Goal: Communication & Community: Ask a question

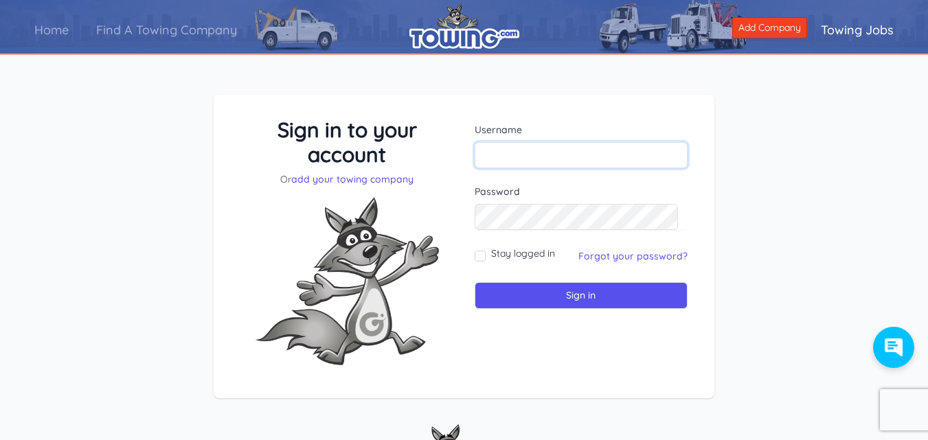
click at [490, 143] on input "text" at bounding box center [582, 155] width 214 height 26
click at [503, 159] on input "text" at bounding box center [582, 155] width 214 height 26
type input "[PERSON_NAME][EMAIL_ADDRESS][DOMAIN_NAME]"
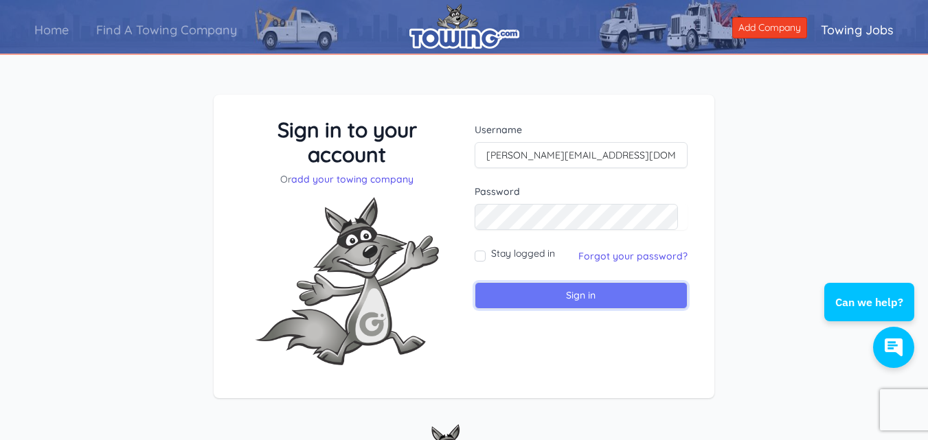
click at [543, 295] on input "Sign in" at bounding box center [582, 295] width 214 height 27
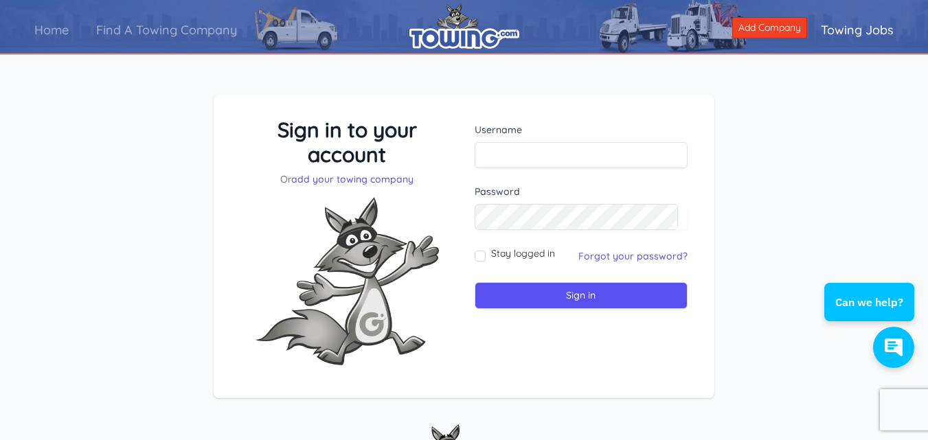
click at [901, 345] on icon "button" at bounding box center [894, 348] width 18 height 18
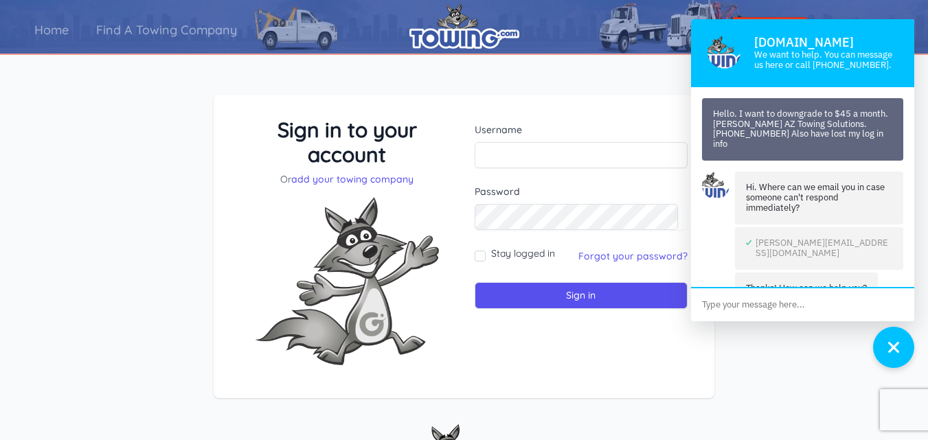
scroll to position [848, 0]
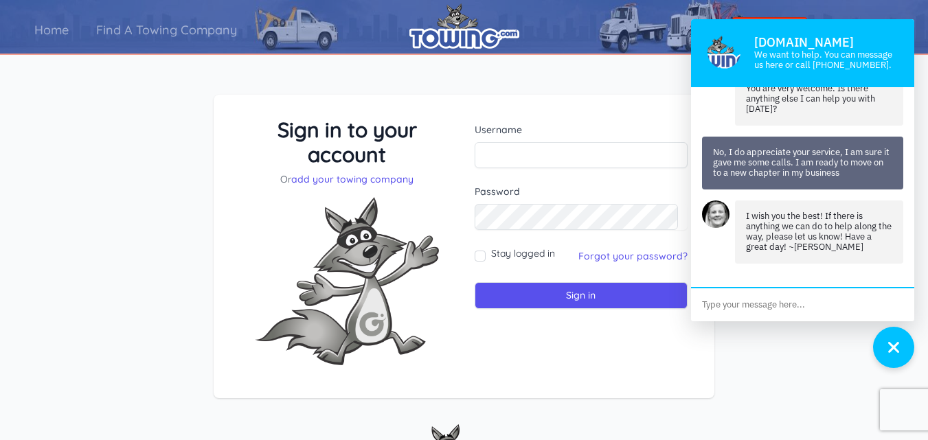
click at [772, 310] on textarea at bounding box center [802, 304] width 223 height 33
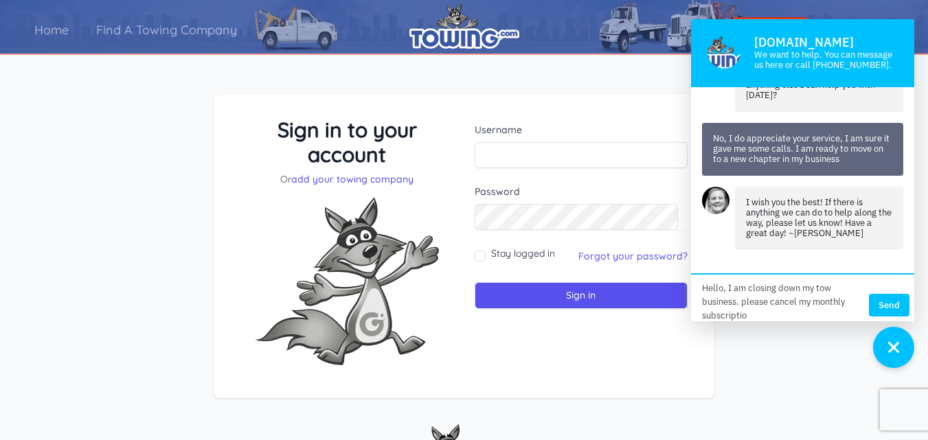
scroll to position [0, 0]
type textarea "Hello, I am closing down my tow business. please cancel my monthly subscription"
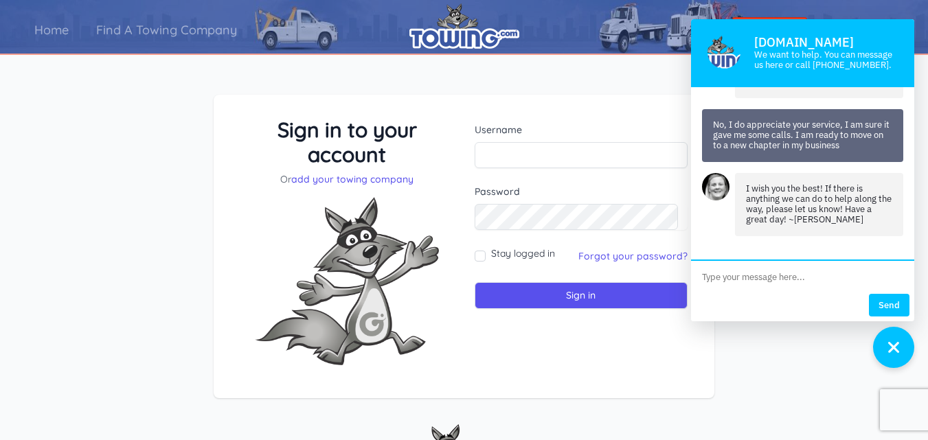
scroll to position [911, 0]
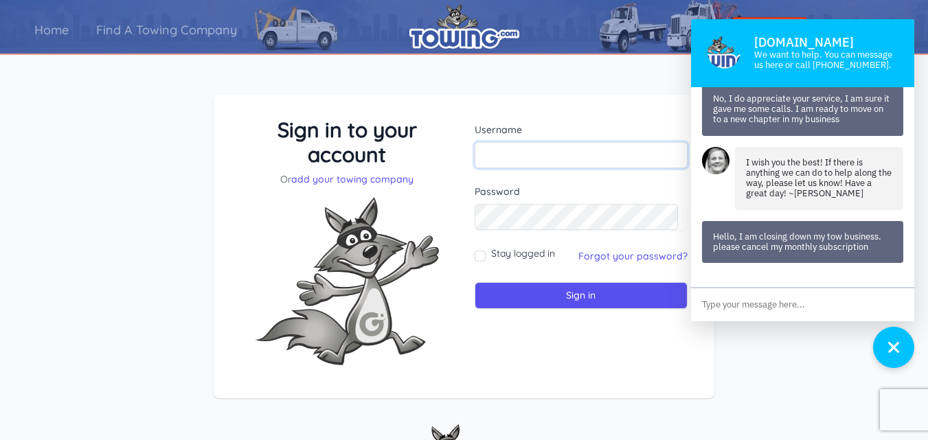
click at [549, 153] on input "text" at bounding box center [582, 155] width 214 height 26
type input "[PERSON_NAME][EMAIL_ADDRESS][DOMAIN_NAME]"
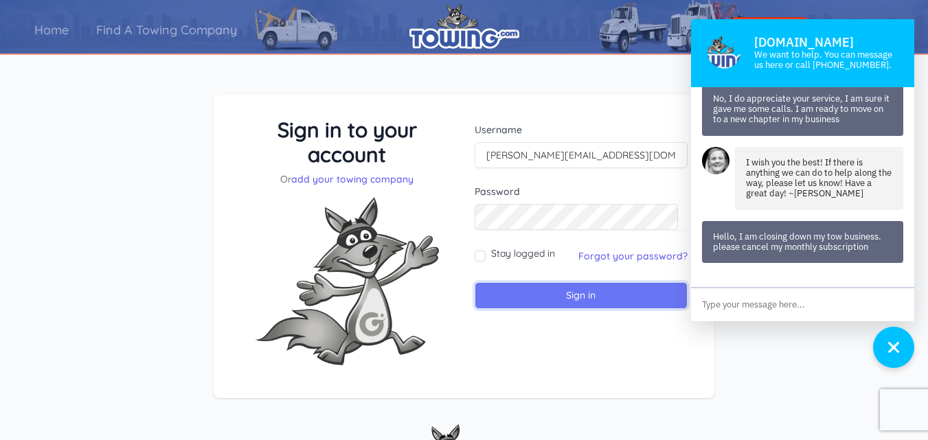
click at [542, 291] on input "Sign in" at bounding box center [582, 295] width 214 height 27
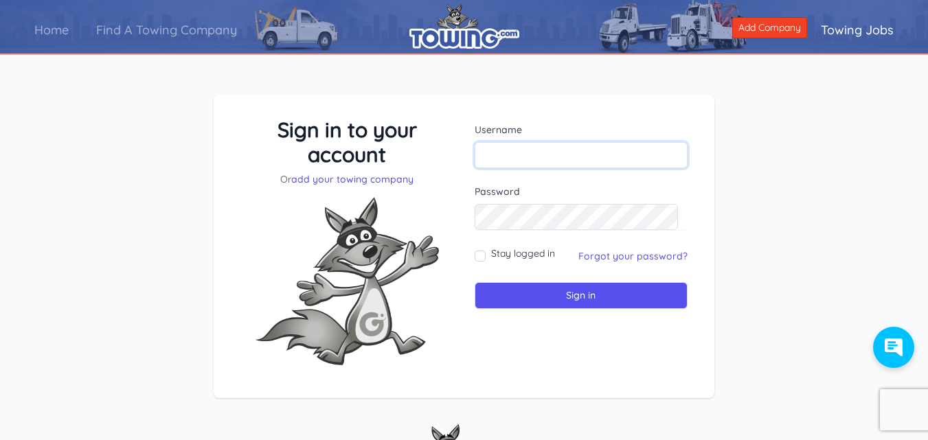
click at [501, 155] on input "text" at bounding box center [582, 155] width 214 height 26
type input "[PERSON_NAME][EMAIL_ADDRESS][DOMAIN_NAME]"
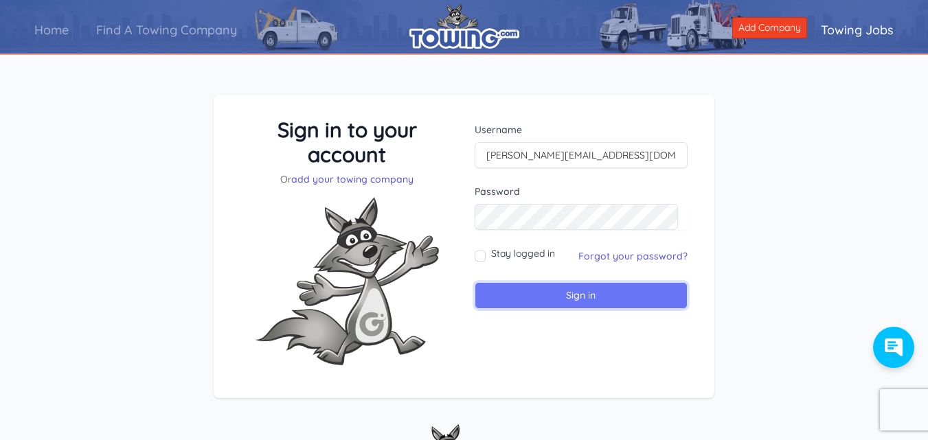
click at [574, 296] on input "Sign in" at bounding box center [582, 295] width 214 height 27
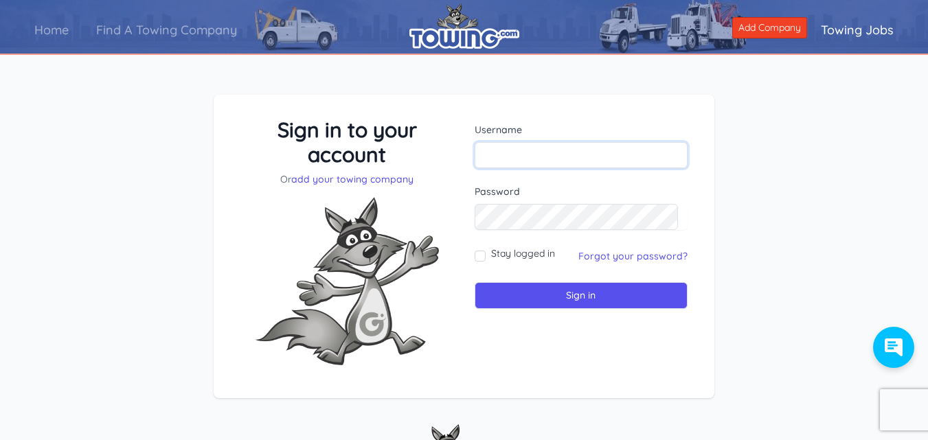
click at [520, 153] on input "text" at bounding box center [582, 155] width 214 height 26
type input "[PERSON_NAME][EMAIL_ADDRESS][DOMAIN_NAME]"
click at [591, 251] on link "Forgot your password?" at bounding box center [632, 256] width 109 height 12
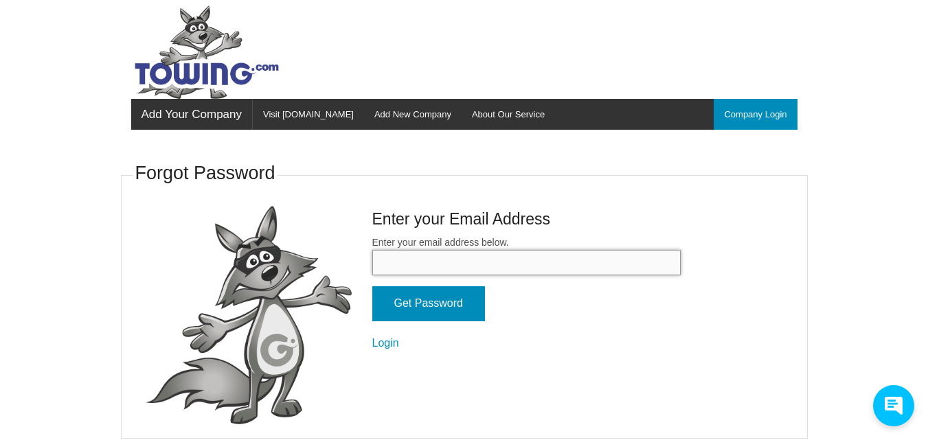
click at [481, 262] on input "Enter your email address below." at bounding box center [526, 262] width 308 height 25
type input "[PERSON_NAME][EMAIL_ADDRESS][DOMAIN_NAME]"
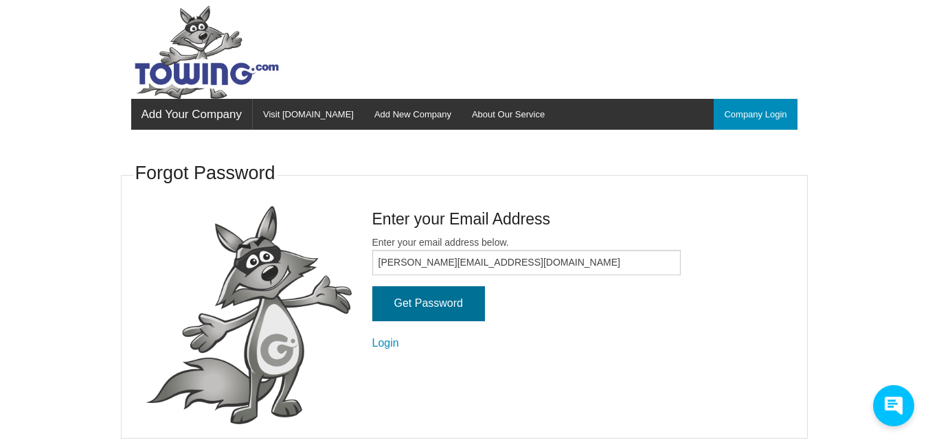
click at [438, 306] on input "Get Password" at bounding box center [428, 303] width 113 height 35
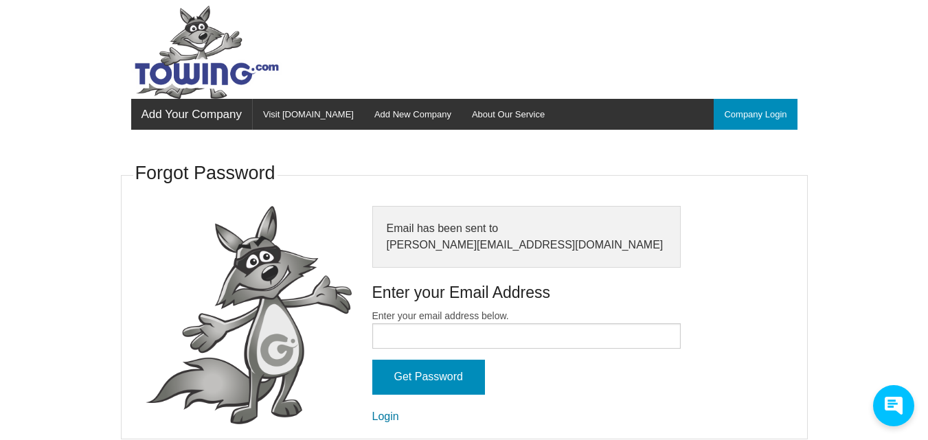
click at [389, 413] on link "Login" at bounding box center [385, 417] width 27 height 12
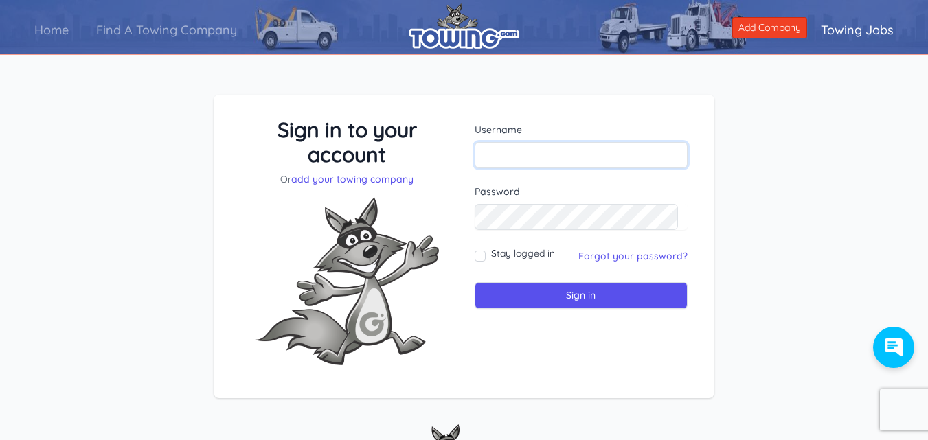
click at [490, 155] on input "text" at bounding box center [582, 155] width 214 height 26
type input "[PERSON_NAME][EMAIL_ADDRESS][DOMAIN_NAME]"
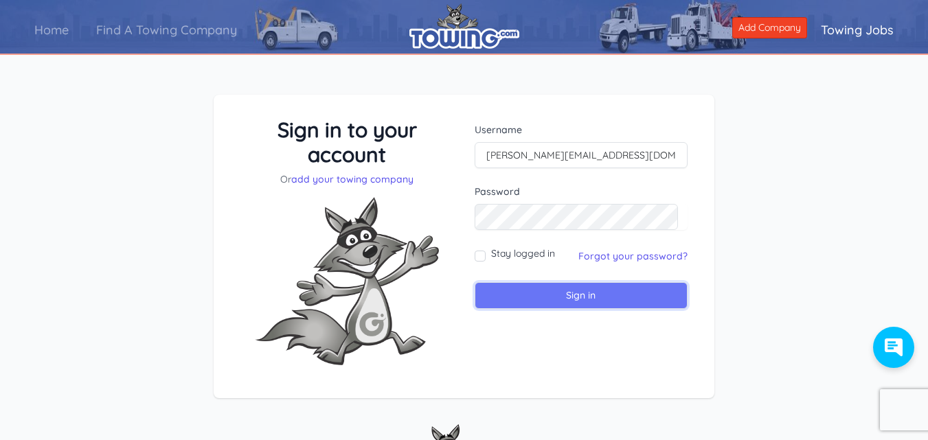
click at [552, 295] on input "Sign in" at bounding box center [582, 295] width 214 height 27
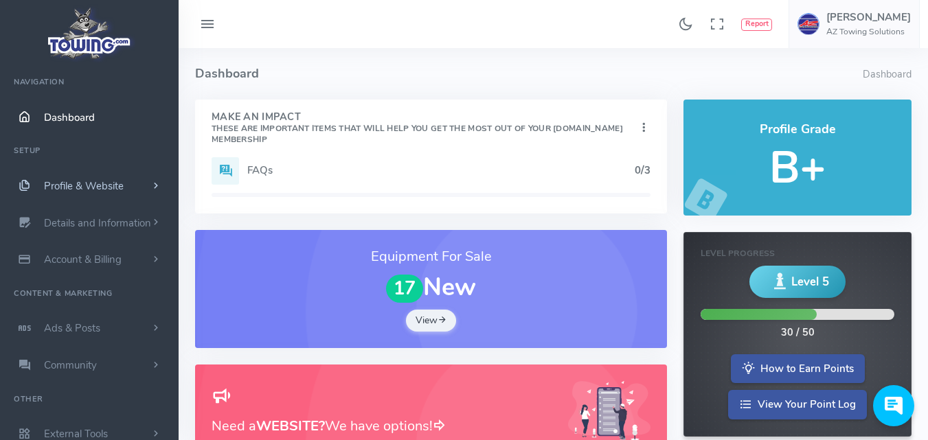
click at [131, 185] on link "Profile & Website" at bounding box center [89, 186] width 179 height 37
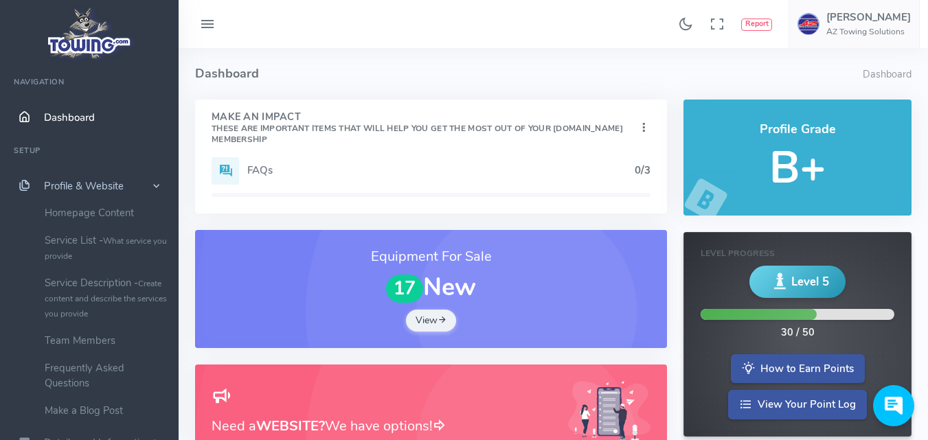
click at [157, 182] on span "scrollable content" at bounding box center [156, 186] width 14 height 12
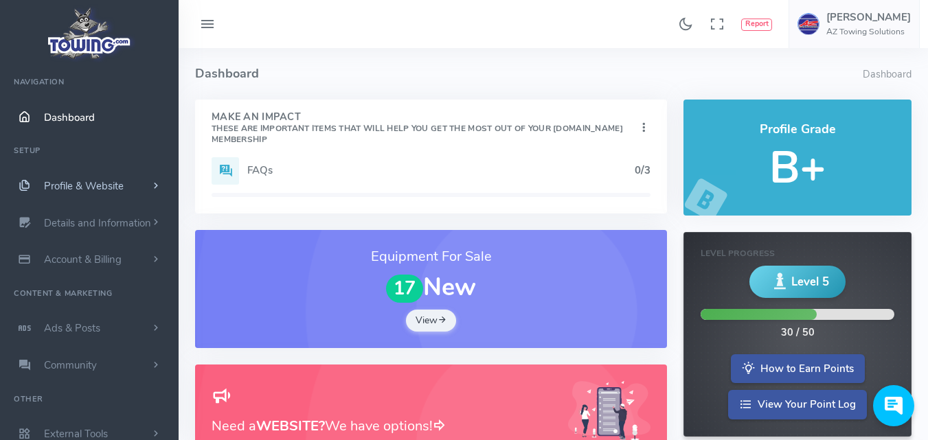
click at [157, 182] on span "scrollable content" at bounding box center [156, 186] width 12 height 14
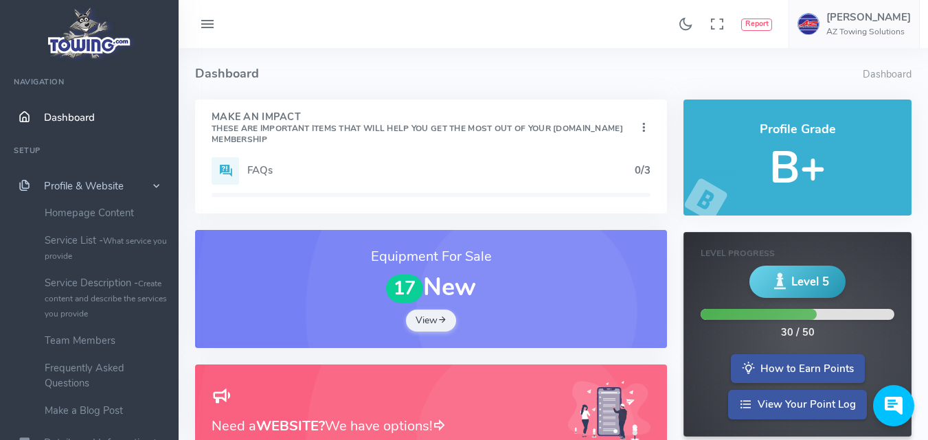
click at [157, 182] on span "scrollable content" at bounding box center [156, 186] width 14 height 12
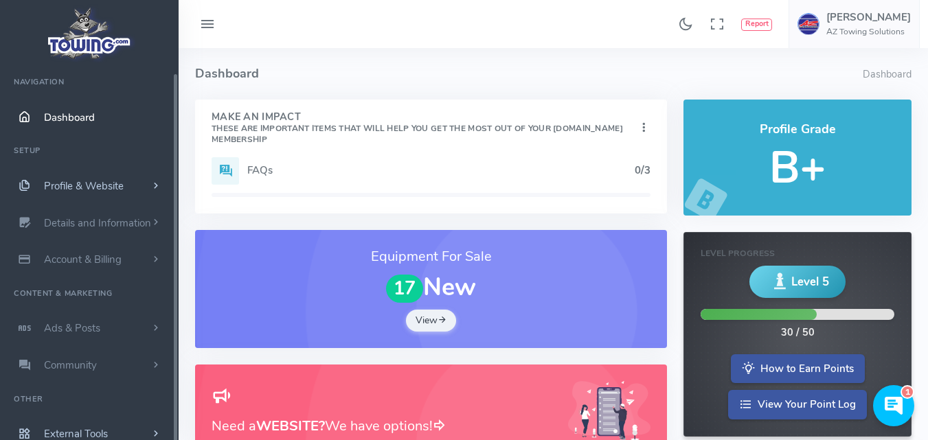
scroll to position [6, 0]
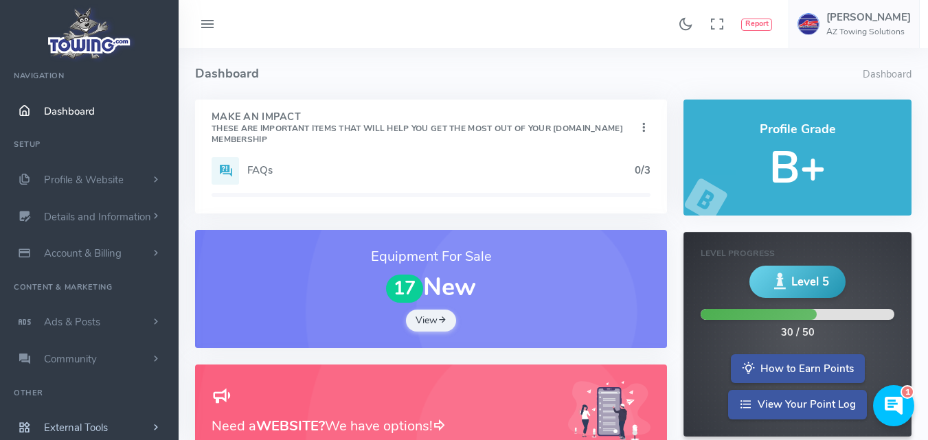
click at [146, 424] on link "External Tools" at bounding box center [89, 427] width 179 height 37
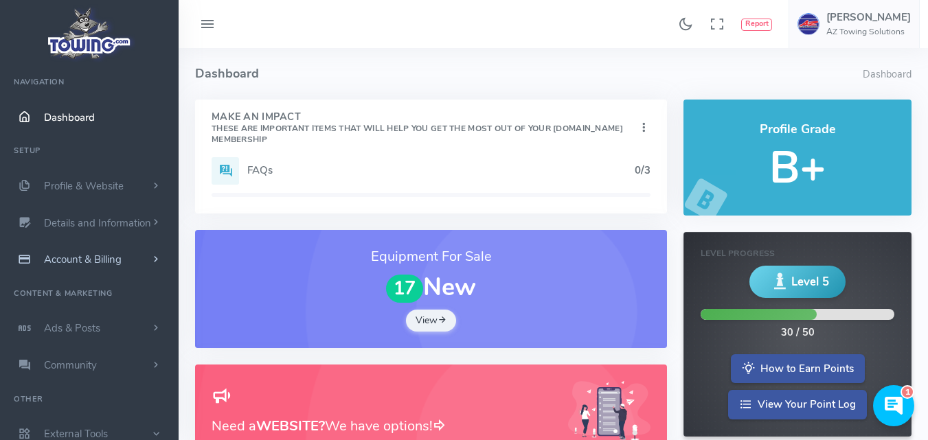
click at [133, 263] on link "Account & Billing" at bounding box center [89, 259] width 179 height 37
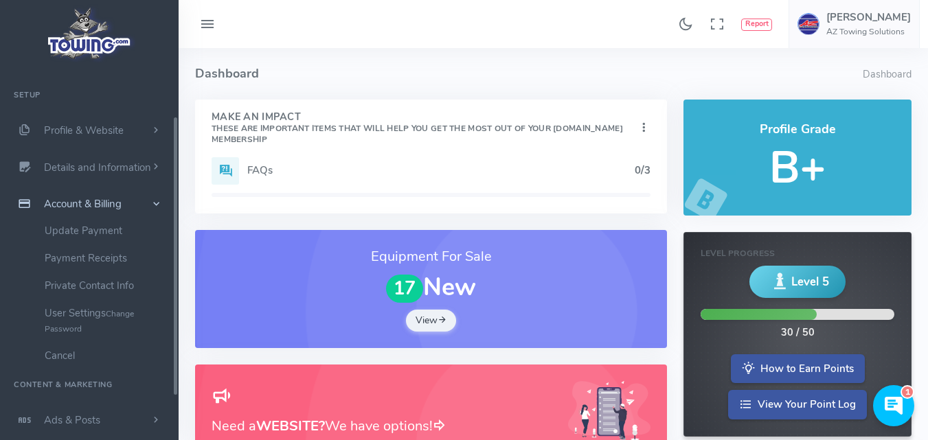
scroll to position [91, 0]
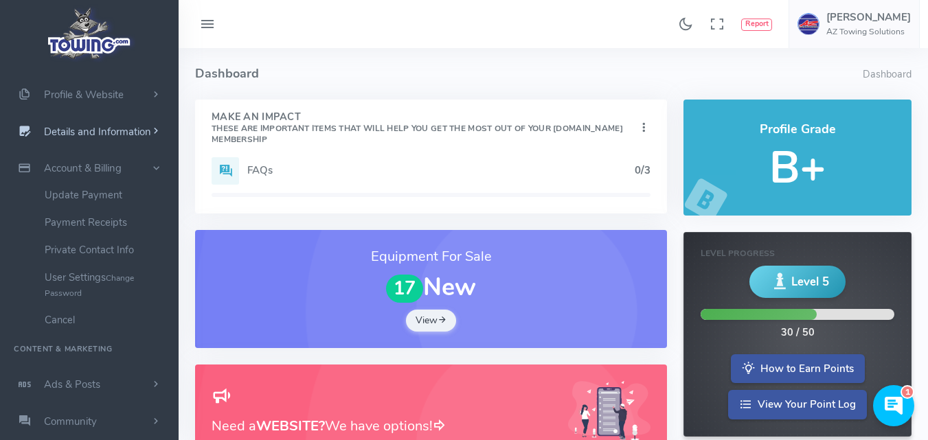
click at [131, 135] on span "Details and Information" at bounding box center [97, 132] width 107 height 14
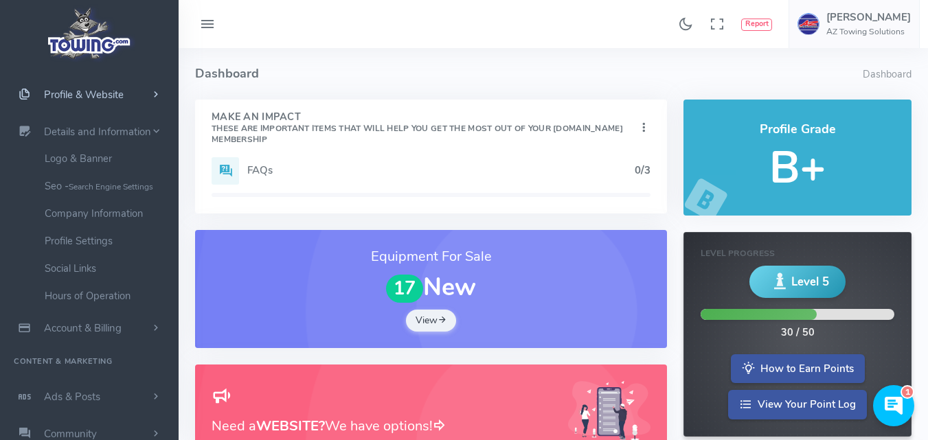
click at [137, 97] on link "Profile & Website" at bounding box center [89, 94] width 179 height 37
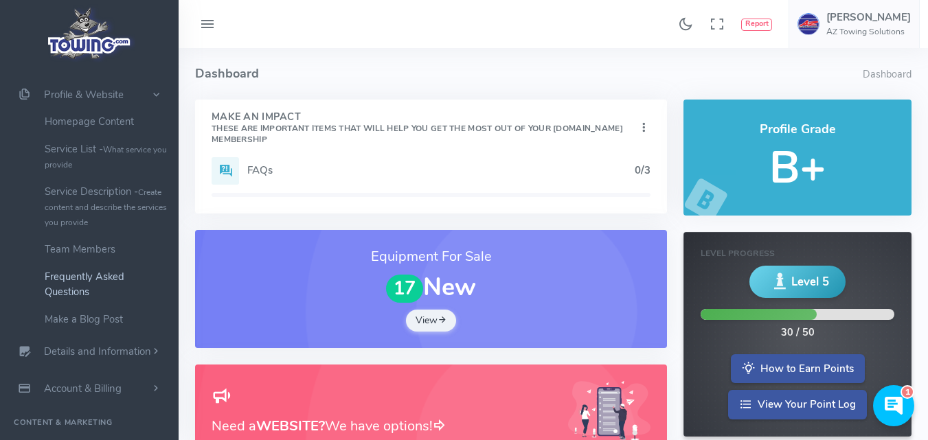
click at [90, 270] on link "Frequently Asked Questions" at bounding box center [106, 284] width 144 height 43
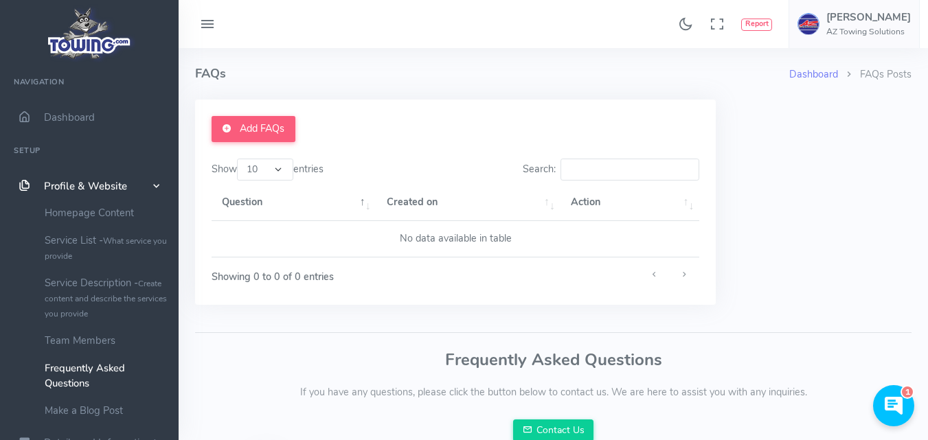
click at [900, 406] on icon "button" at bounding box center [894, 406] width 18 height 18
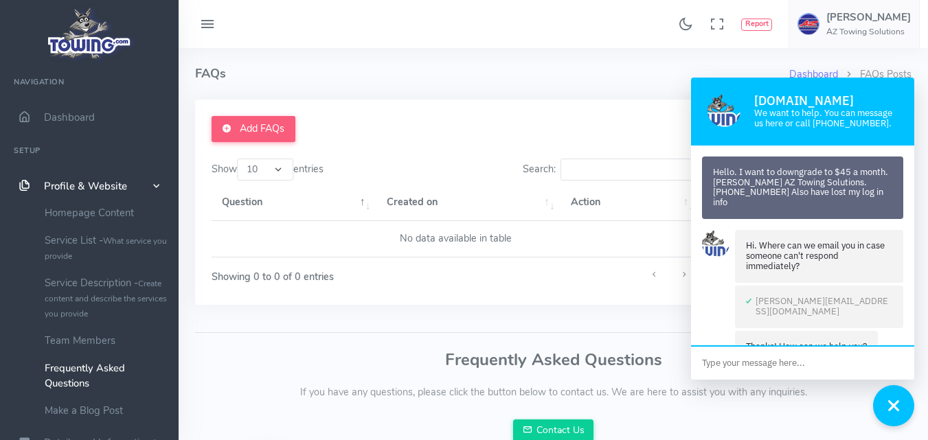
scroll to position [1078, 0]
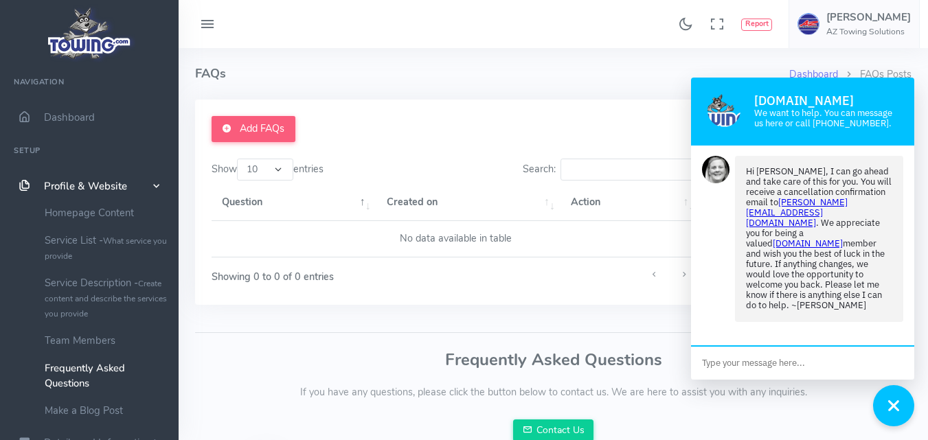
click at [754, 357] on textarea at bounding box center [802, 363] width 223 height 33
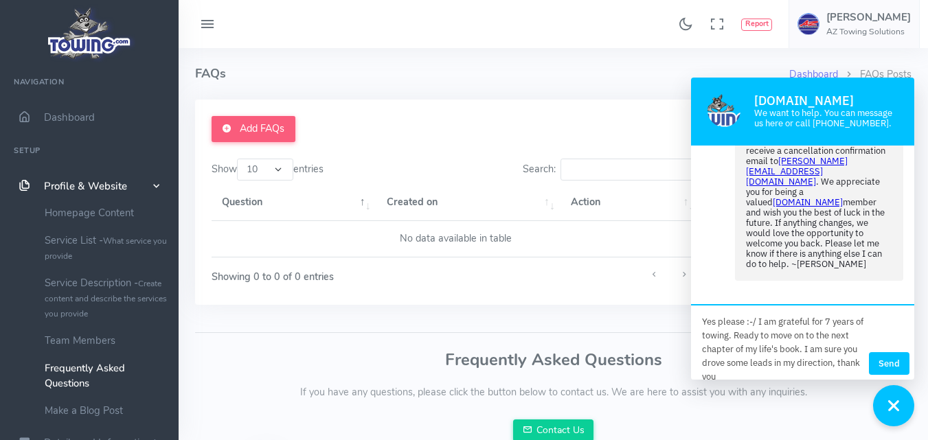
scroll to position [1133, 0]
type textarea "Yes please :-/ I am grateful for 7 years of towing. Ready to move on to the nex…"
click at [872, 362] on button "Send" at bounding box center [889, 363] width 41 height 23
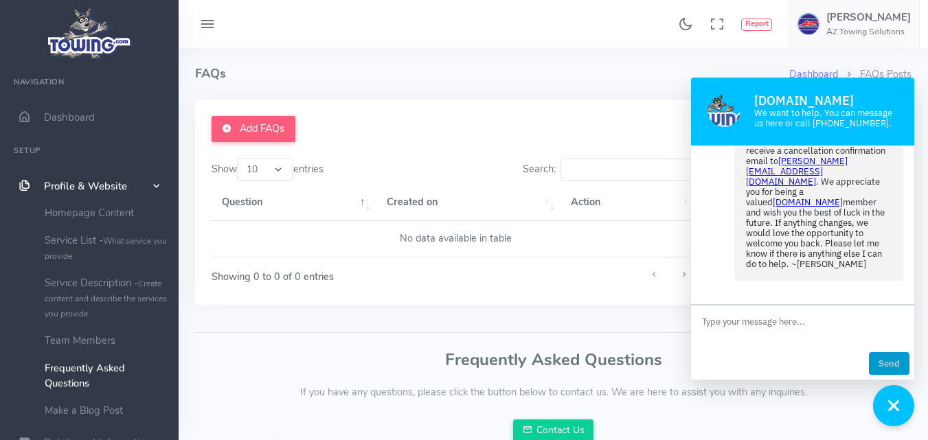
scroll to position [1162, 0]
